Goal: Book appointment/travel/reservation

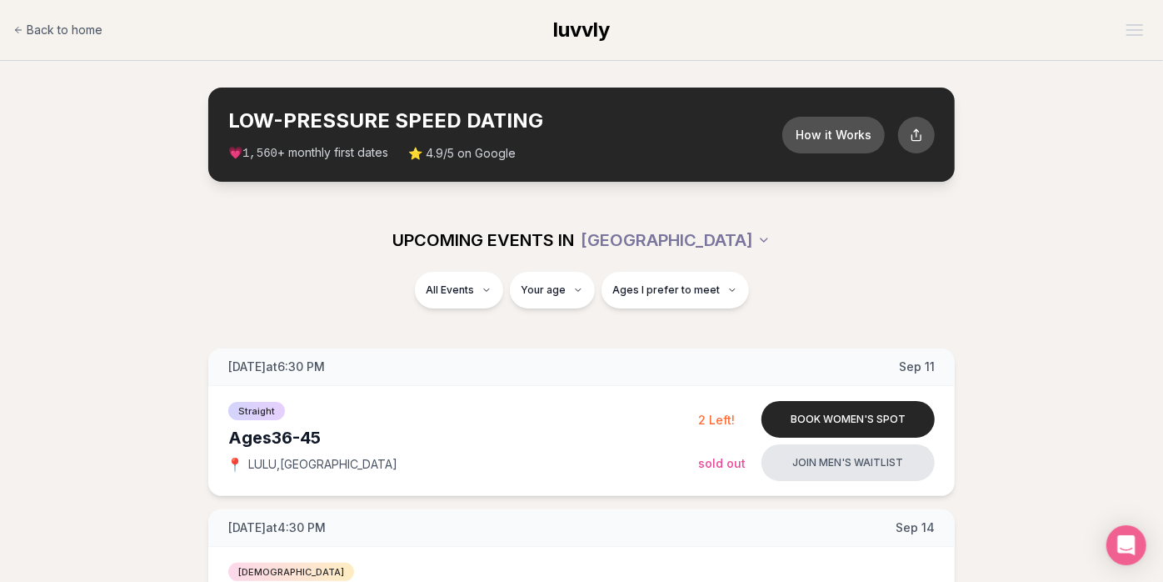
scroll to position [278, 0]
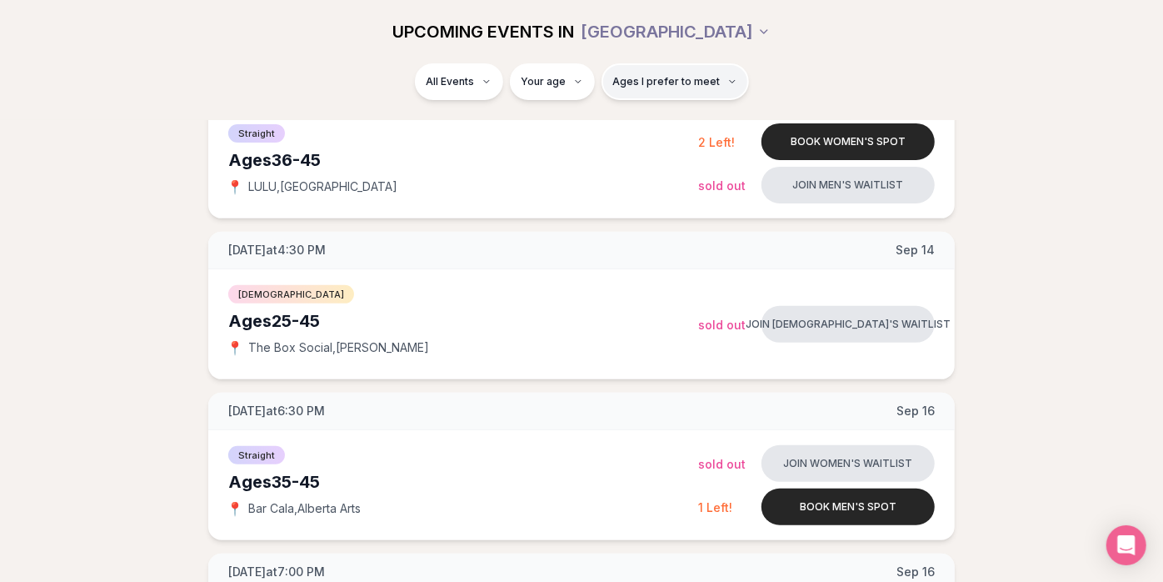
click at [652, 80] on span "Ages I prefer to meet" at bounding box center [667, 81] width 108 height 13
click at [656, 121] on div "Please enter your age first" at bounding box center [673, 129] width 147 height 30
click at [662, 138] on div "Please enter your age first" at bounding box center [673, 129] width 147 height 30
click at [663, 128] on div "Please enter your age first" at bounding box center [673, 129] width 147 height 30
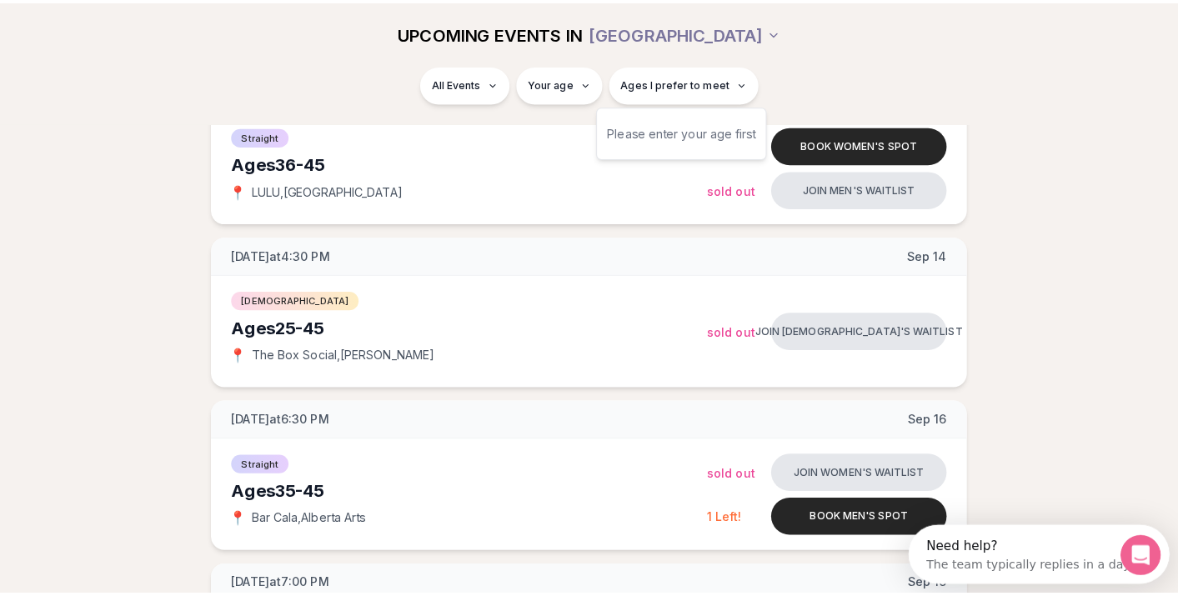
scroll to position [0, 0]
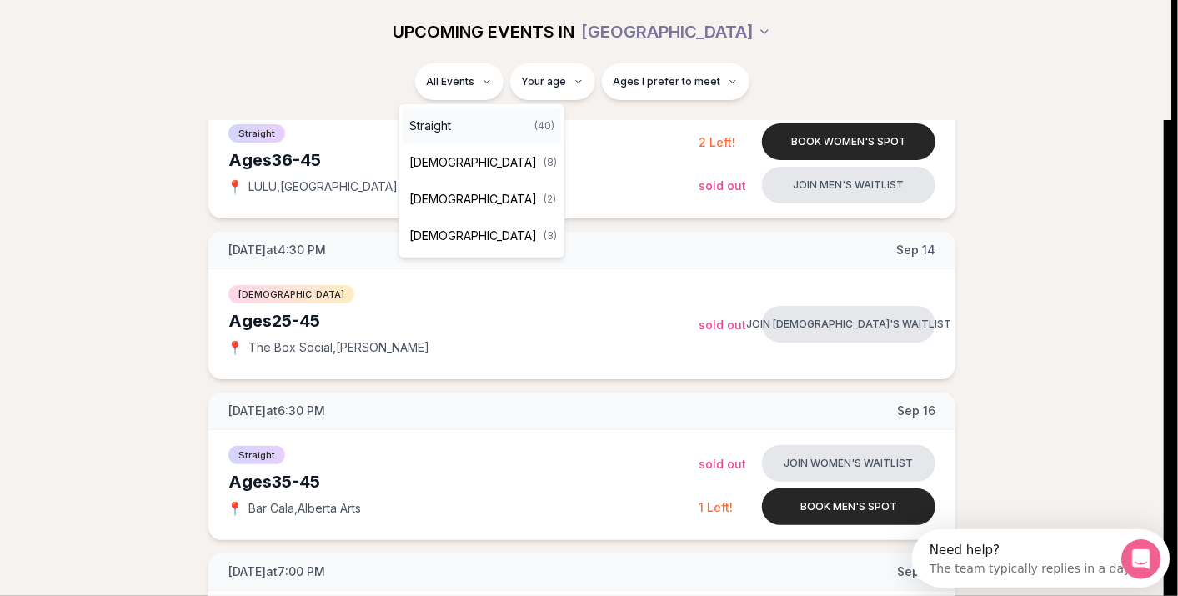
click at [453, 123] on div "Straight ( 40 )" at bounding box center [482, 126] width 158 height 37
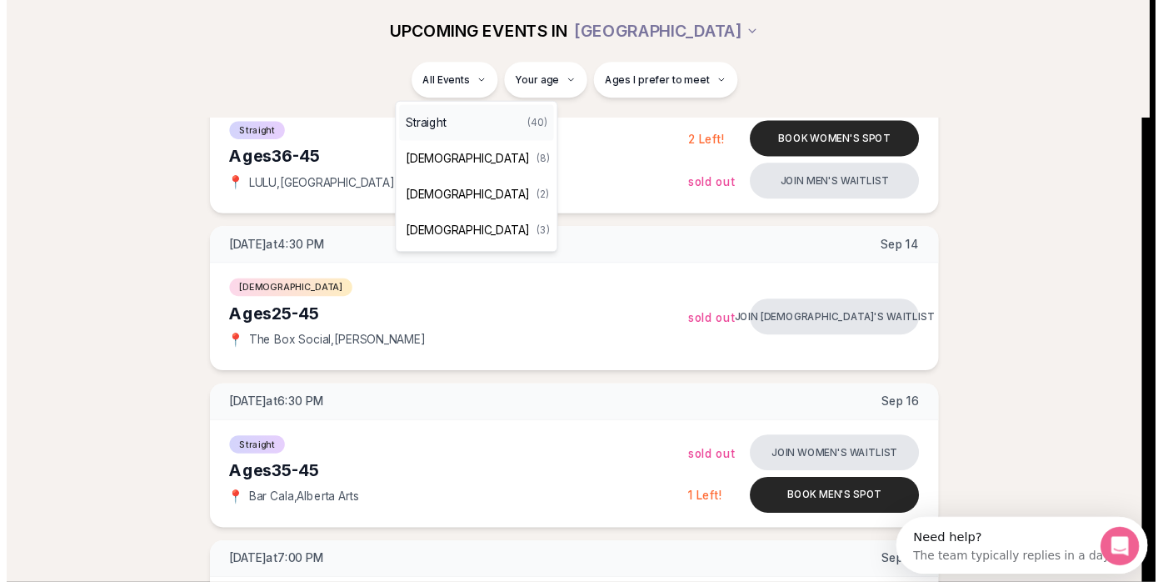
scroll to position [258, 0]
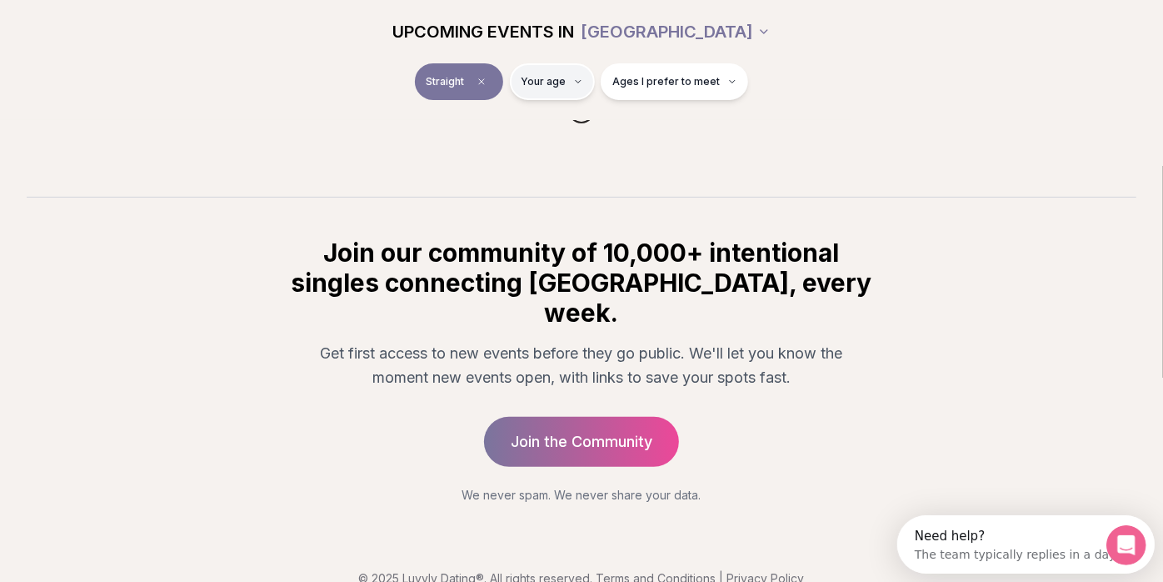
click at [572, 86] on html "Back to home luvvly LOW-PRESSURE SPEED DATING How it Works 💗 3,000 + monthly fi…" at bounding box center [581, 184] width 1163 height 885
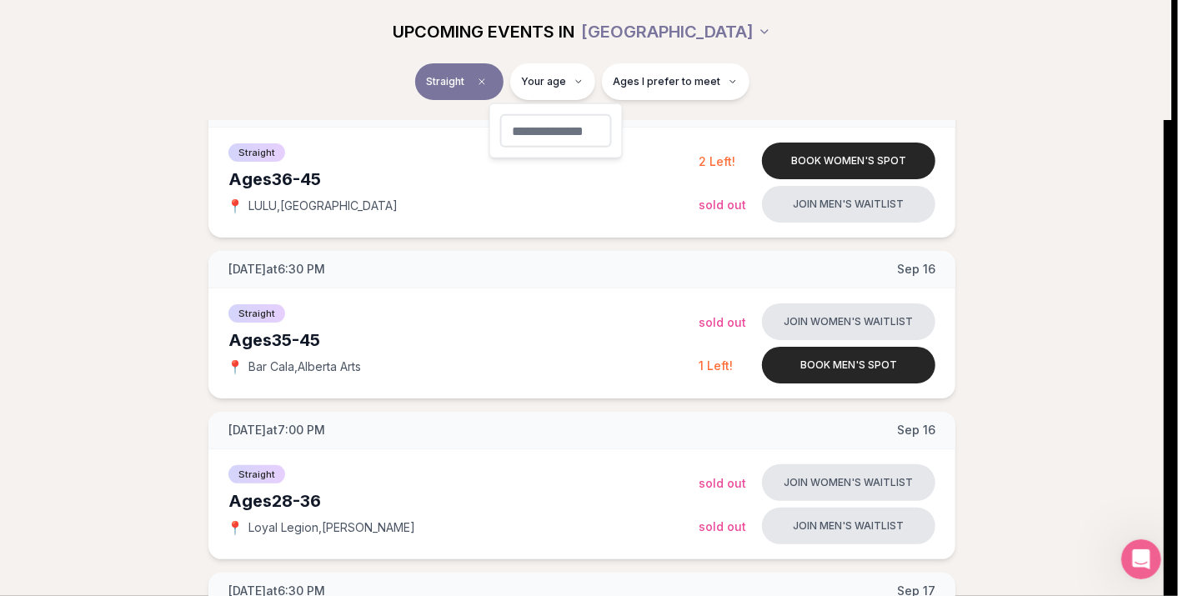
type input "**"
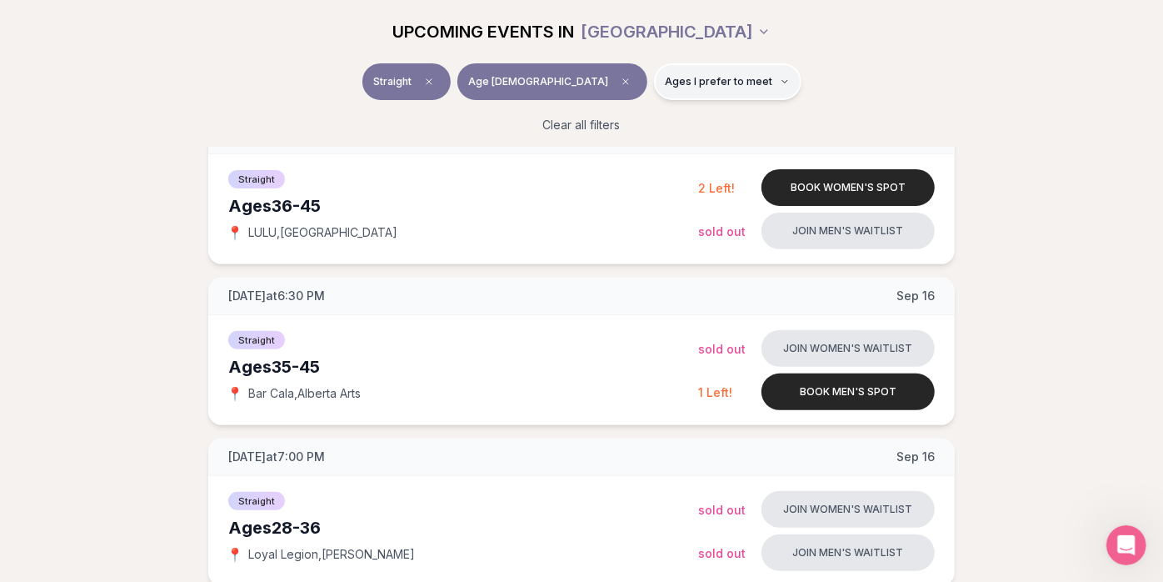
click at [678, 78] on span "Ages I prefer to meet" at bounding box center [720, 81] width 108 height 13
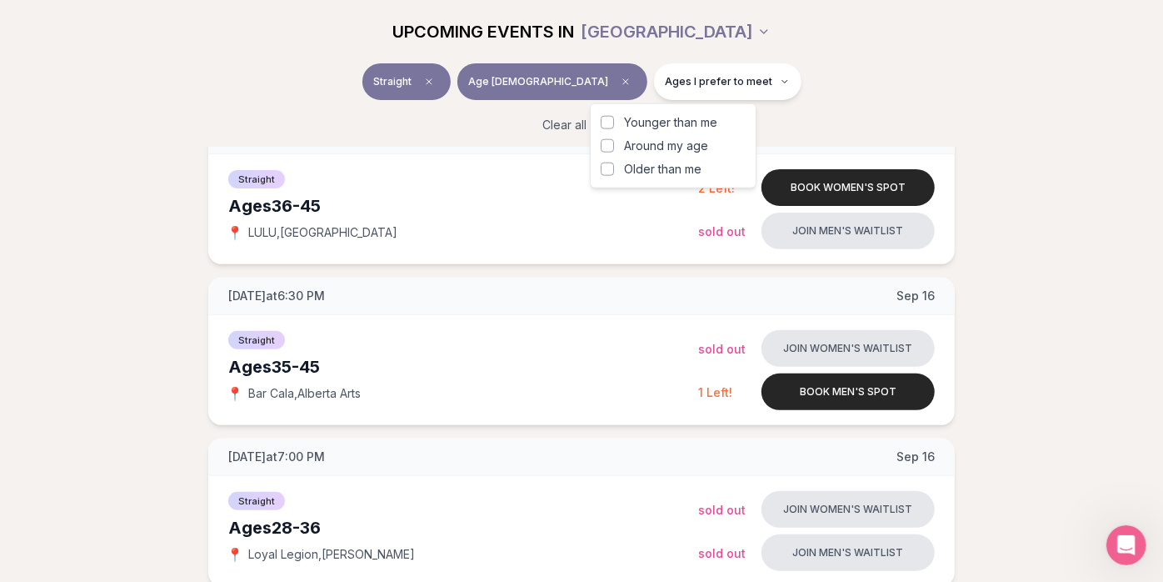
drag, startPoint x: 651, startPoint y: 123, endPoint x: 921, endPoint y: 126, distance: 270.0
click at [651, 121] on span "Younger than me" at bounding box center [670, 122] width 93 height 17
click at [614, 121] on button "Younger than me" at bounding box center [607, 122] width 13 height 13
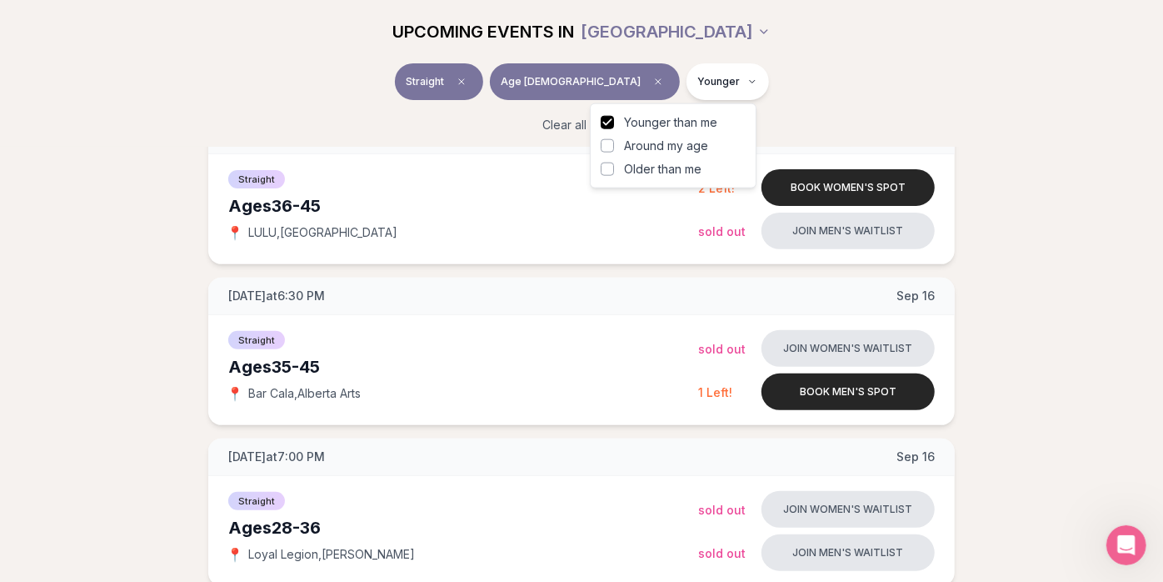
click at [1077, 114] on div "Straight Age [DEMOGRAPHIC_DATA] Younger Clear all filters" at bounding box center [581, 104] width 1163 height 83
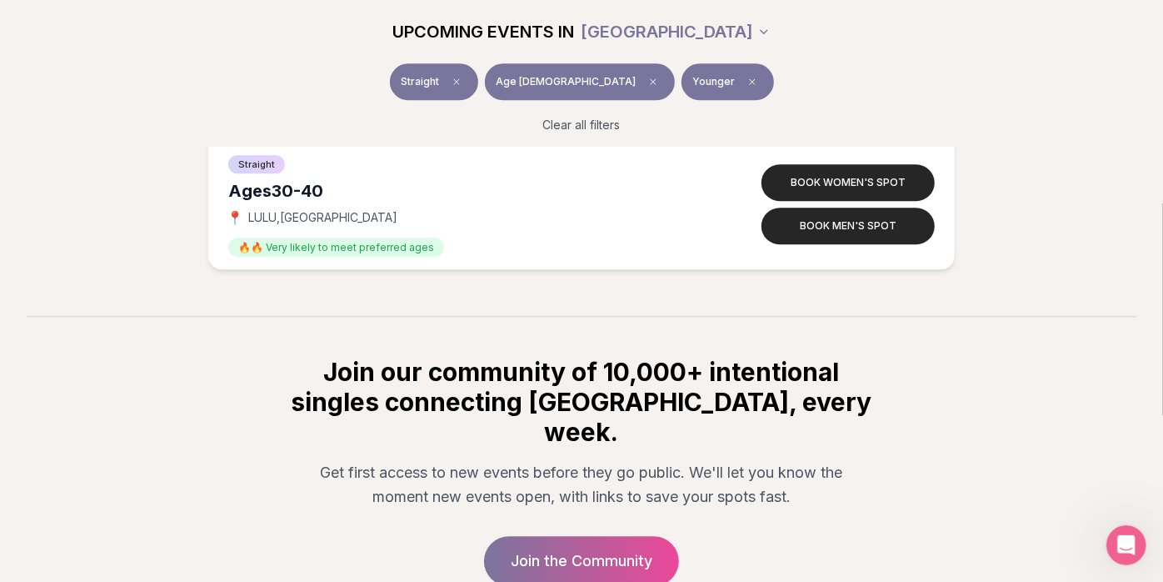
scroll to position [6893, 0]
